Goal: Transaction & Acquisition: Book appointment/travel/reservation

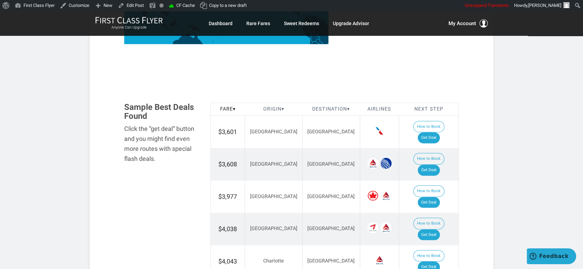
scroll to position [383, 0]
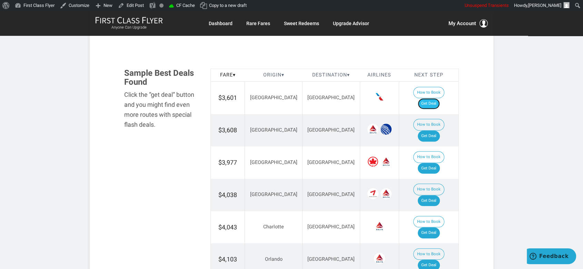
click at [440, 98] on link "Get Deal" at bounding box center [429, 103] width 22 height 11
click at [432, 131] on link "Get Deal" at bounding box center [429, 136] width 22 height 11
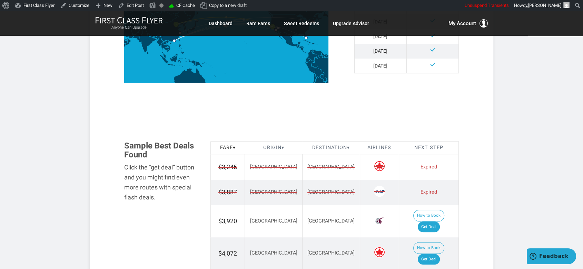
scroll to position [345, 0]
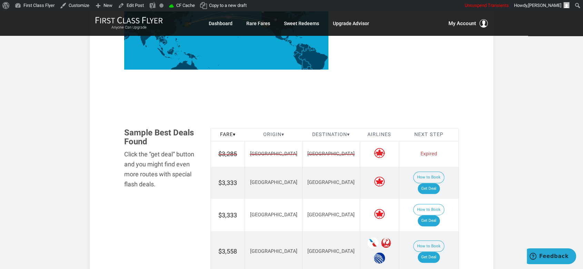
scroll to position [345, 0]
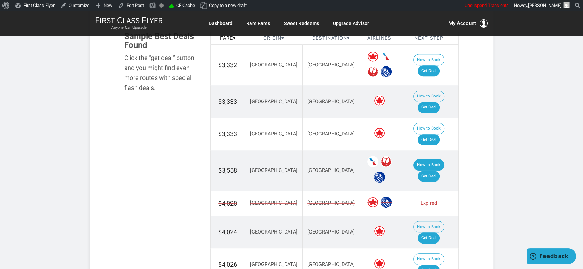
scroll to position [422, 0]
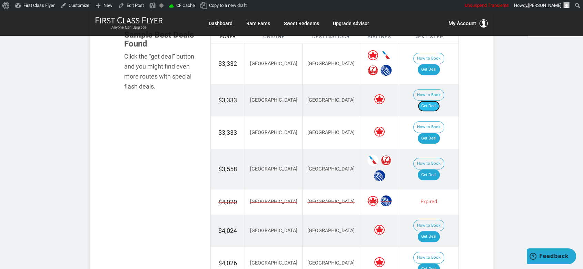
click at [437, 101] on link "Get Deal" at bounding box center [429, 106] width 22 height 11
